Goal: Task Accomplishment & Management: Manage account settings

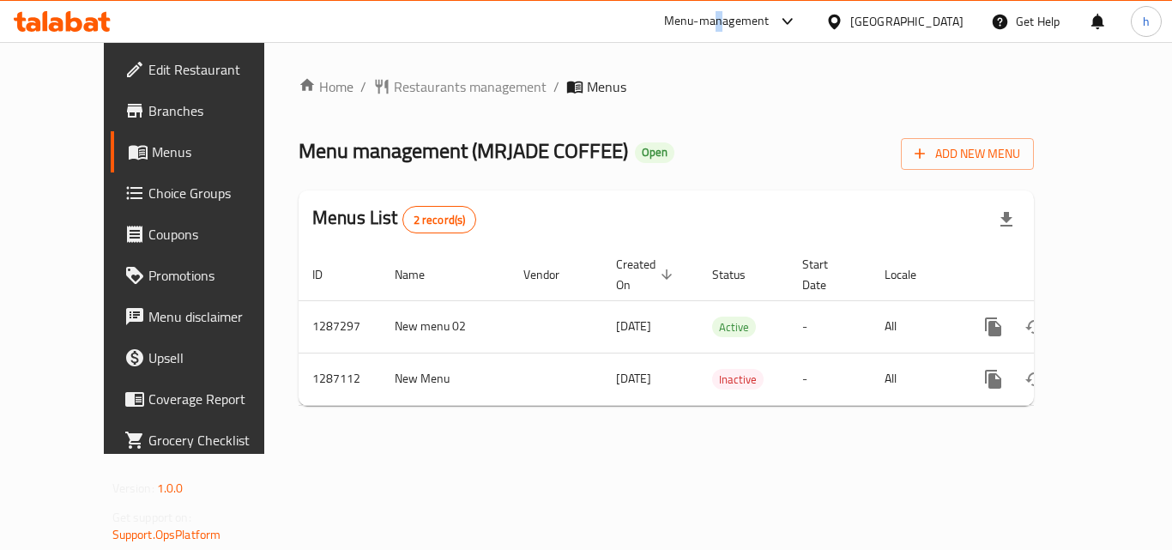
click at [722, 9] on div "Menu-management" at bounding box center [730, 21] width 161 height 41
click at [724, 13] on div "Menu-management" at bounding box center [717, 21] width 106 height 21
click at [697, 148] on div "Restaurant-Management" at bounding box center [625, 149] width 162 height 39
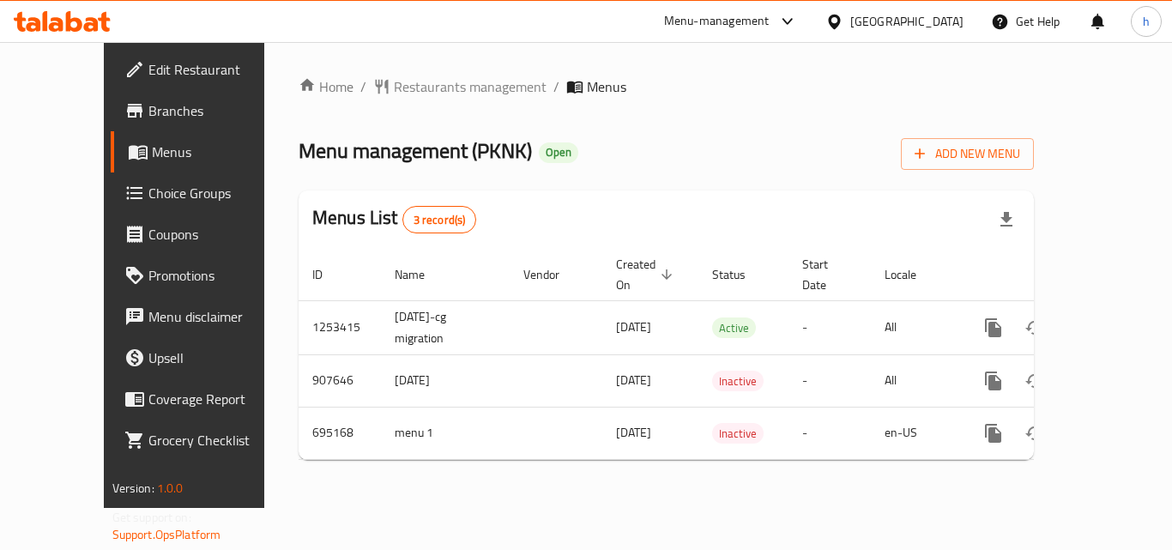
click at [704, 17] on div "Menu-management" at bounding box center [717, 21] width 106 height 21
click at [675, 148] on div "Restaurant-Management" at bounding box center [625, 149] width 135 height 19
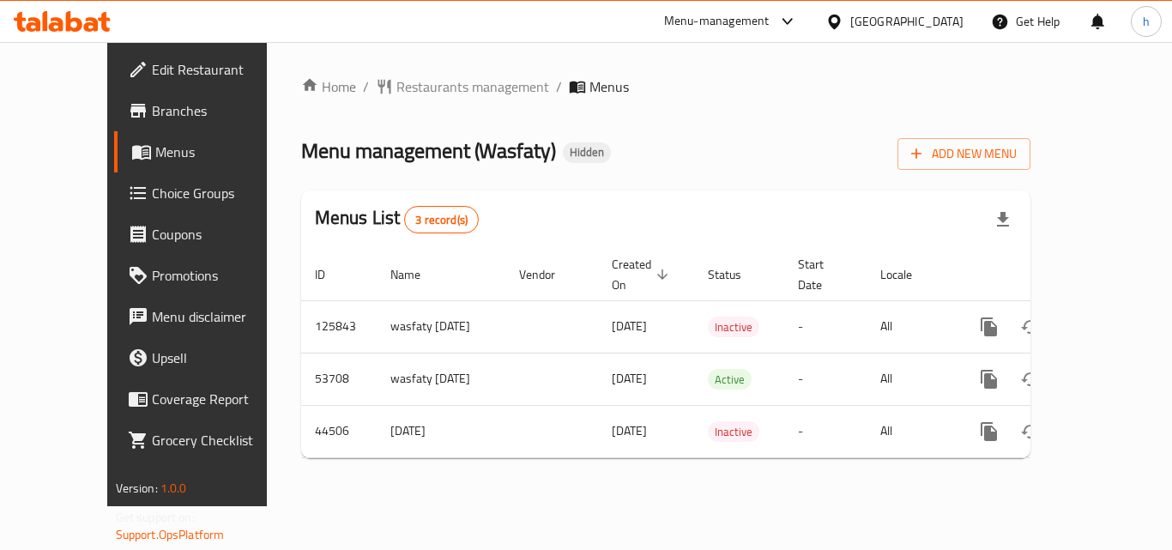
click at [778, 19] on icon at bounding box center [787, 21] width 21 height 21
click at [878, 22] on div "[GEOGRAPHIC_DATA]" at bounding box center [906, 21] width 113 height 19
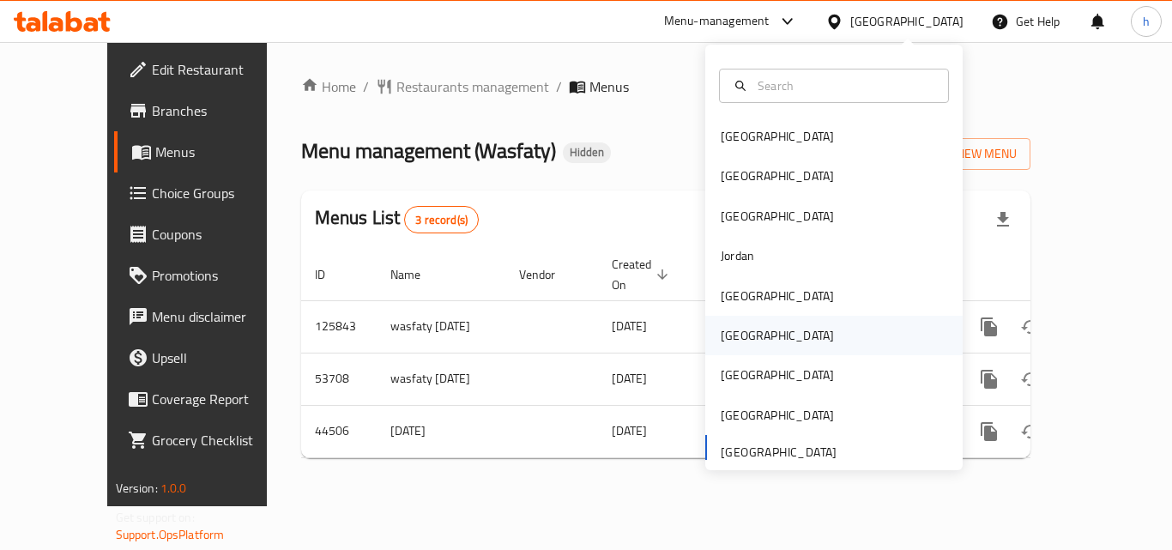
click at [822, 323] on div "[GEOGRAPHIC_DATA]" at bounding box center [833, 335] width 257 height 39
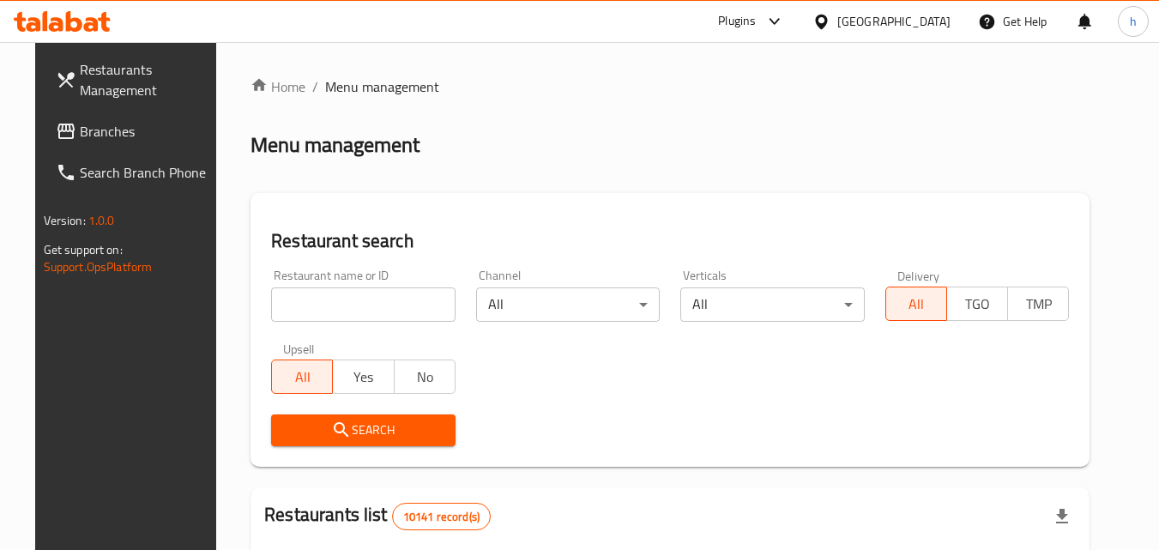
click at [798, 33] on div "Plugins" at bounding box center [750, 21] width 93 height 41
click at [798, 7] on div "Plugins" at bounding box center [750, 21] width 93 height 41
click at [798, 10] on div "Plugins" at bounding box center [750, 21] width 93 height 41
click at [785, 17] on div at bounding box center [771, 21] width 28 height 21
click at [757, 160] on div "Restaurant-Management" at bounding box center [691, 155] width 135 height 19
